Goal: Transaction & Acquisition: Purchase product/service

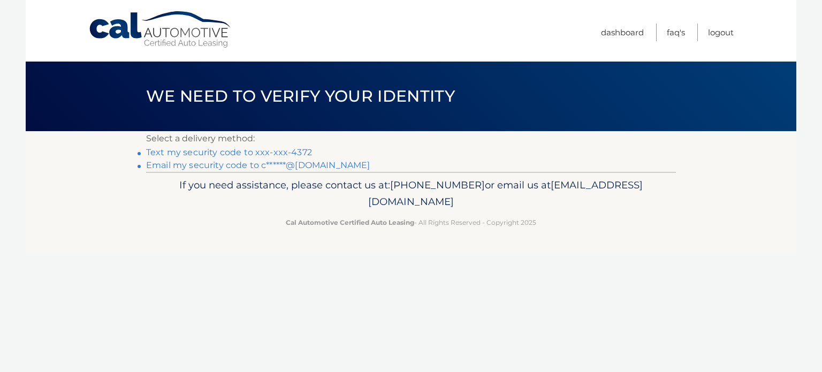
click at [240, 150] on link "Text my security code to xxx-xxx-4372" at bounding box center [229, 152] width 166 height 10
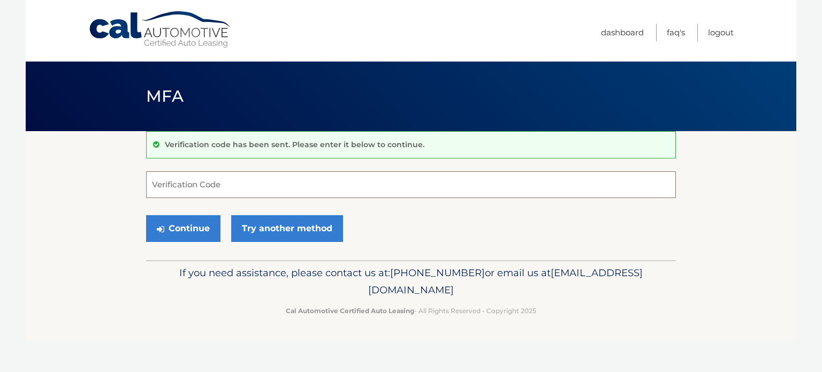
click at [221, 181] on input "Verification Code" at bounding box center [411, 184] width 530 height 27
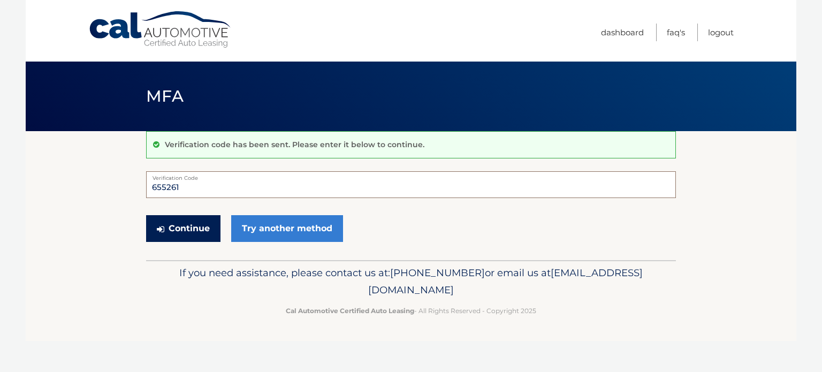
type input "655261"
click at [193, 229] on button "Continue" at bounding box center [183, 228] width 74 height 27
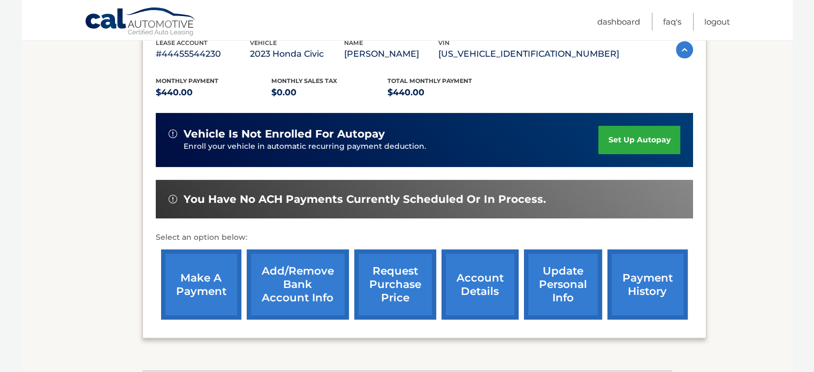
scroll to position [267, 0]
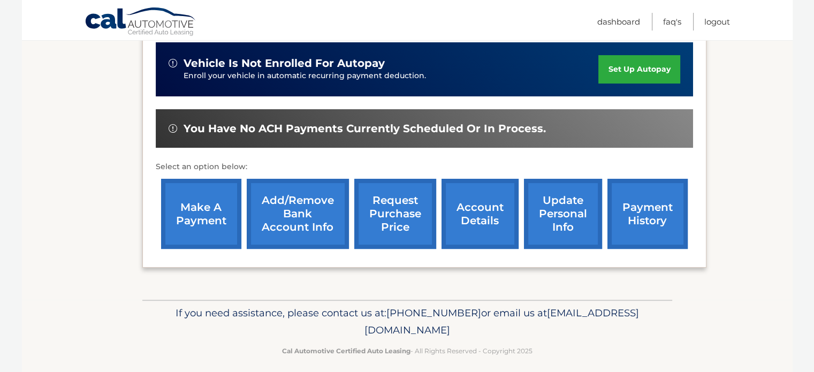
click at [197, 226] on link "make a payment" at bounding box center [201, 214] width 80 height 70
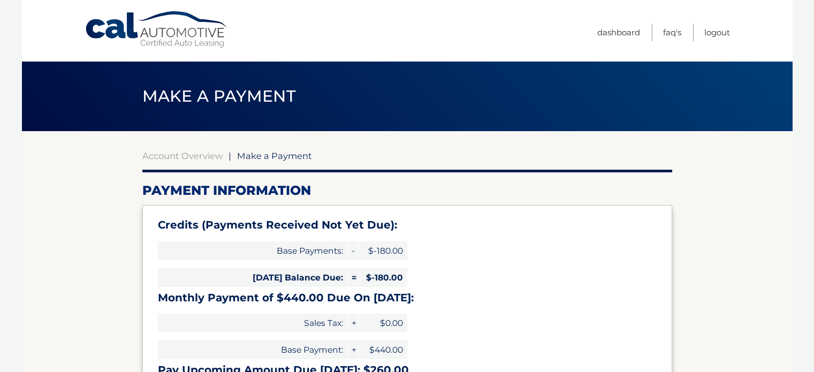
type input "260.00"
select select "ZDAxMTgxMWQtMmI0NC00ZjA3LTk2MGMtMTg5ODMyMGRmNTY1"
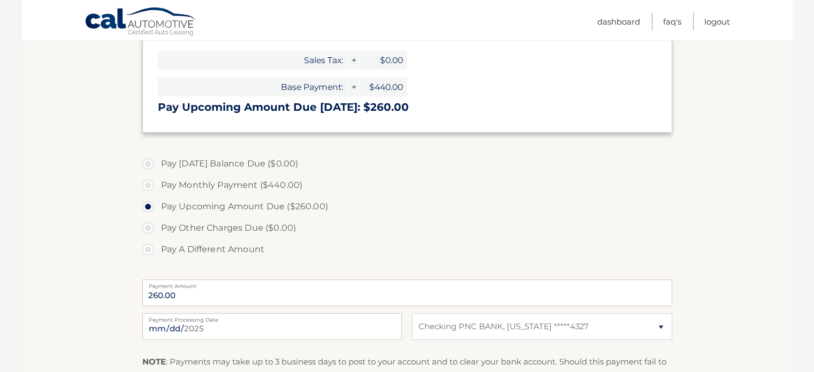
scroll to position [267, 0]
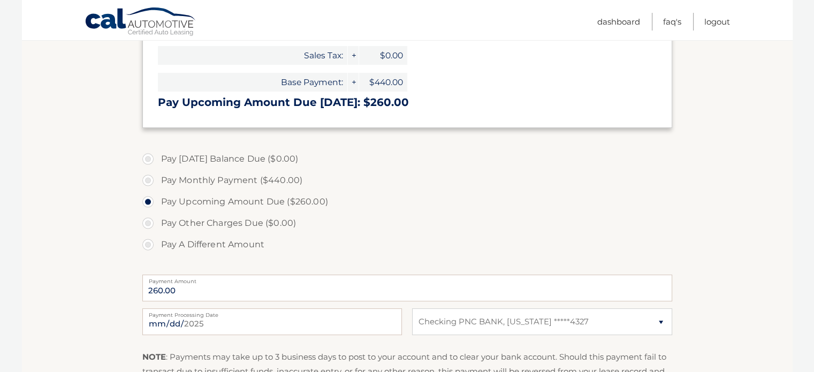
click at [147, 240] on label "Pay A Different Amount" at bounding box center [407, 244] width 530 height 21
click at [147, 240] on input "Pay A Different Amount" at bounding box center [152, 242] width 11 height 17
radio input "true"
type input "500"
click at [275, 327] on input "2025-09-20" at bounding box center [271, 321] width 259 height 27
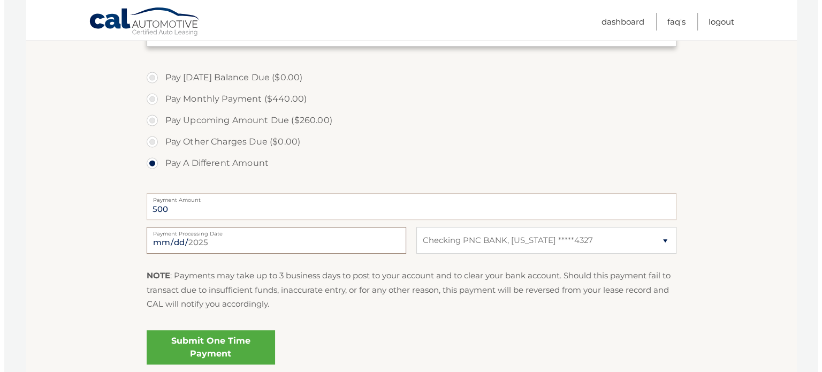
scroll to position [428, 0]
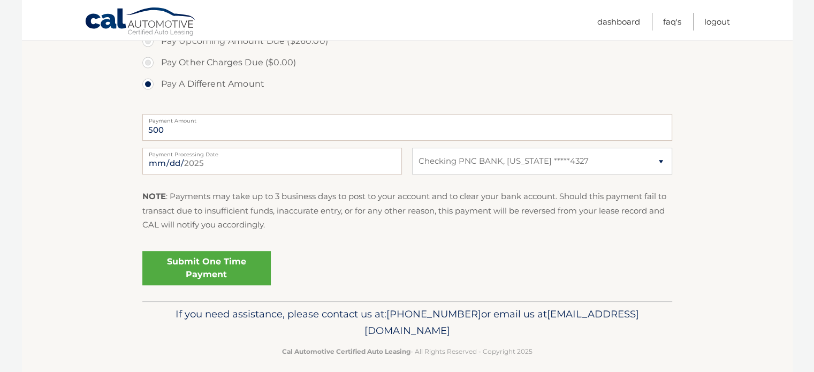
click at [178, 272] on link "Submit One Time Payment" at bounding box center [206, 268] width 128 height 34
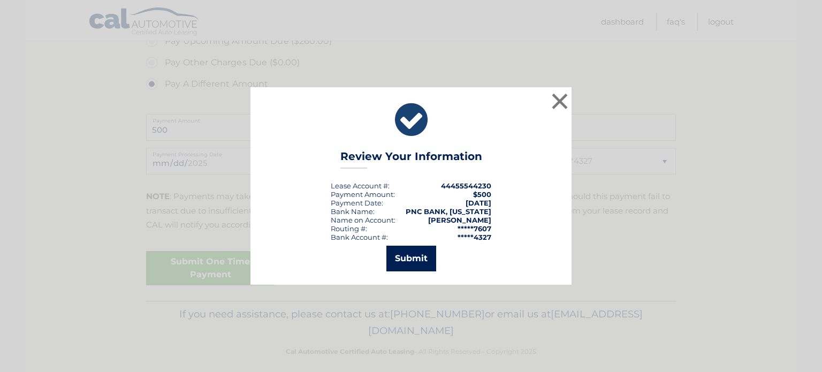
click at [410, 260] on button "Submit" at bounding box center [411, 259] width 50 height 26
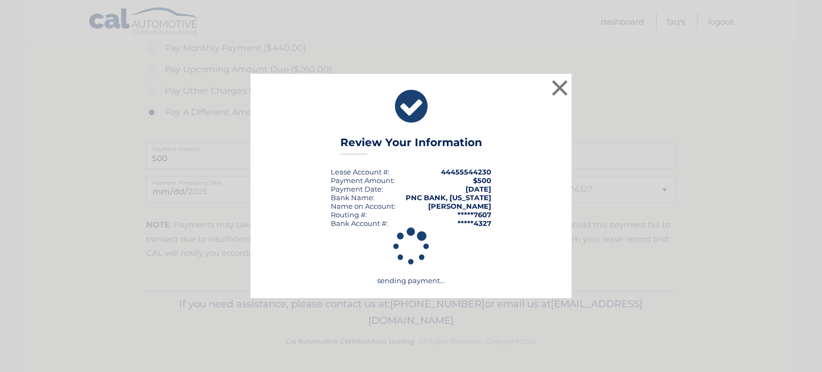
scroll to position [398, 0]
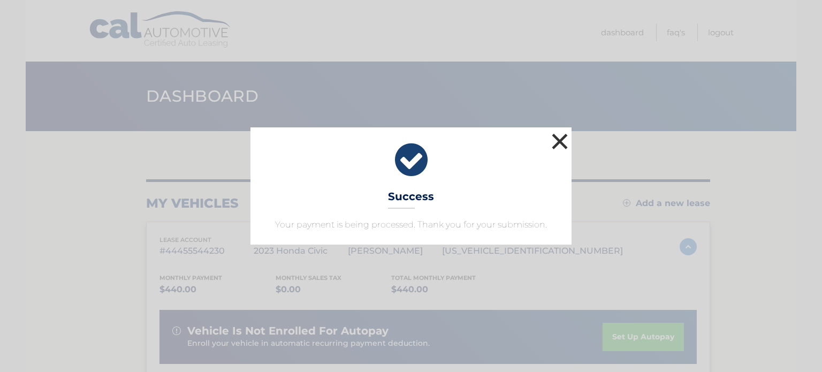
click at [558, 143] on button "×" at bounding box center [559, 141] width 21 height 21
